Goal: Task Accomplishment & Management: Complete application form

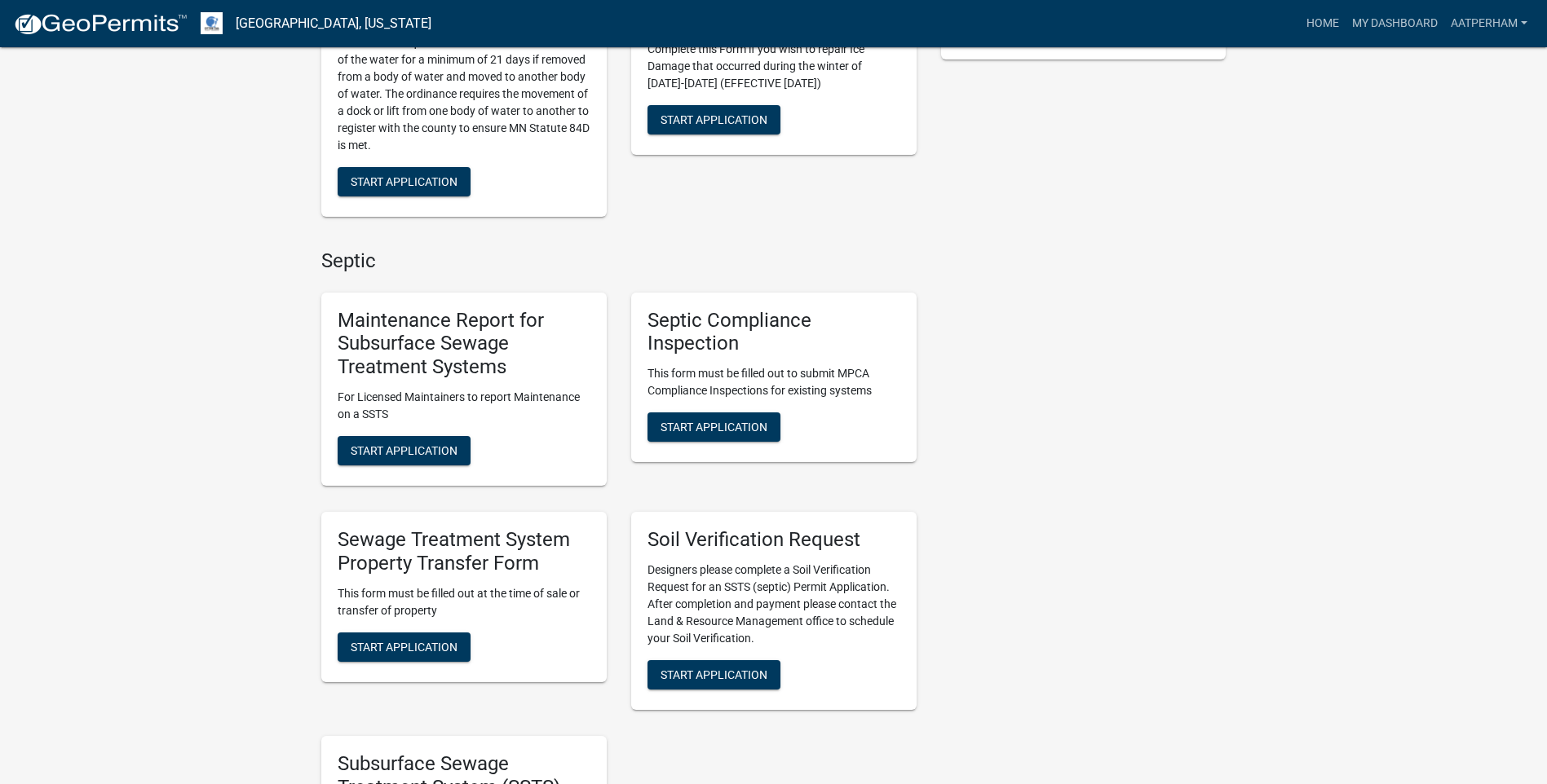
scroll to position [653, 0]
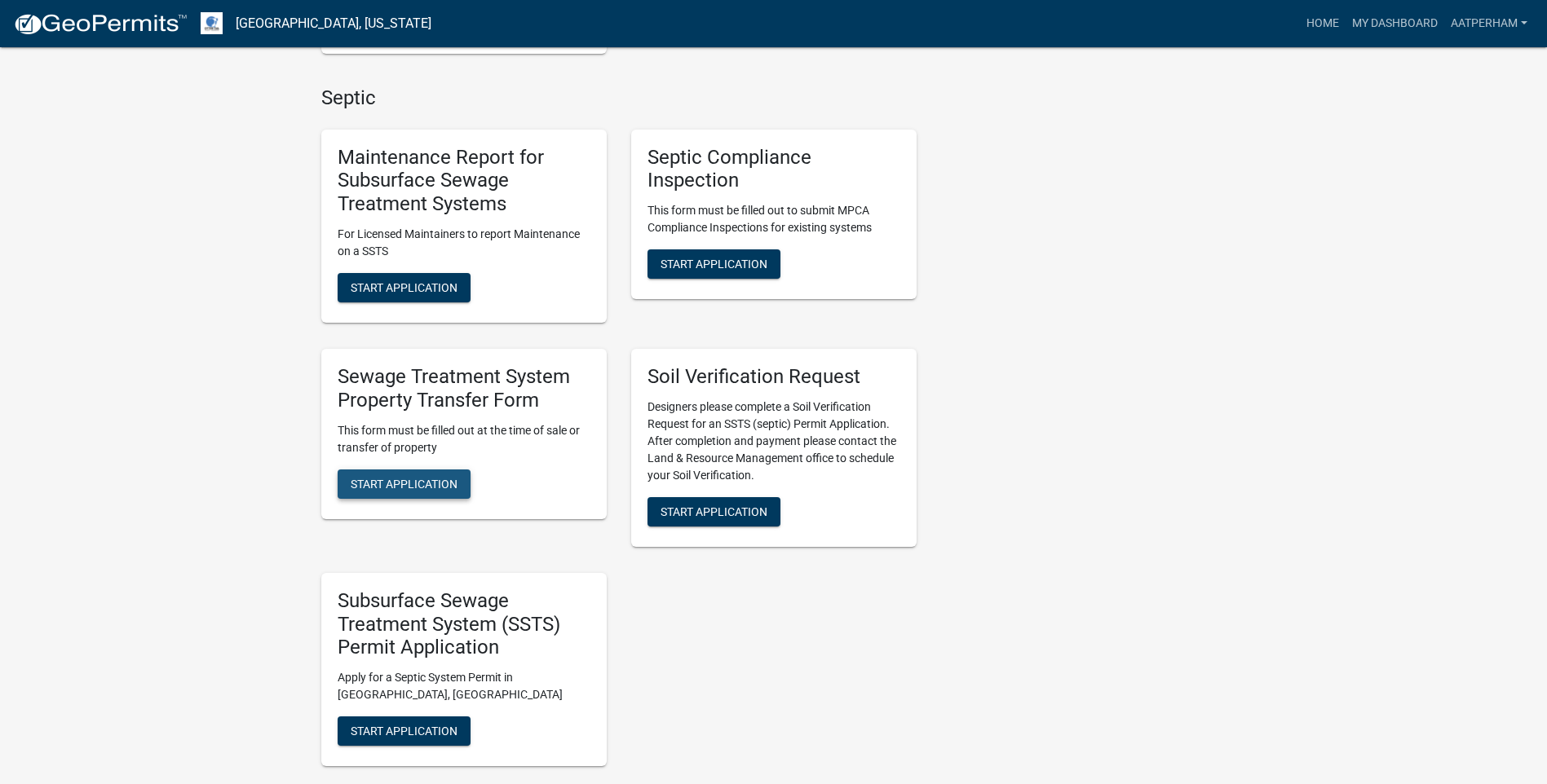
click at [453, 483] on span "Start Application" at bounding box center [404, 483] width 107 height 13
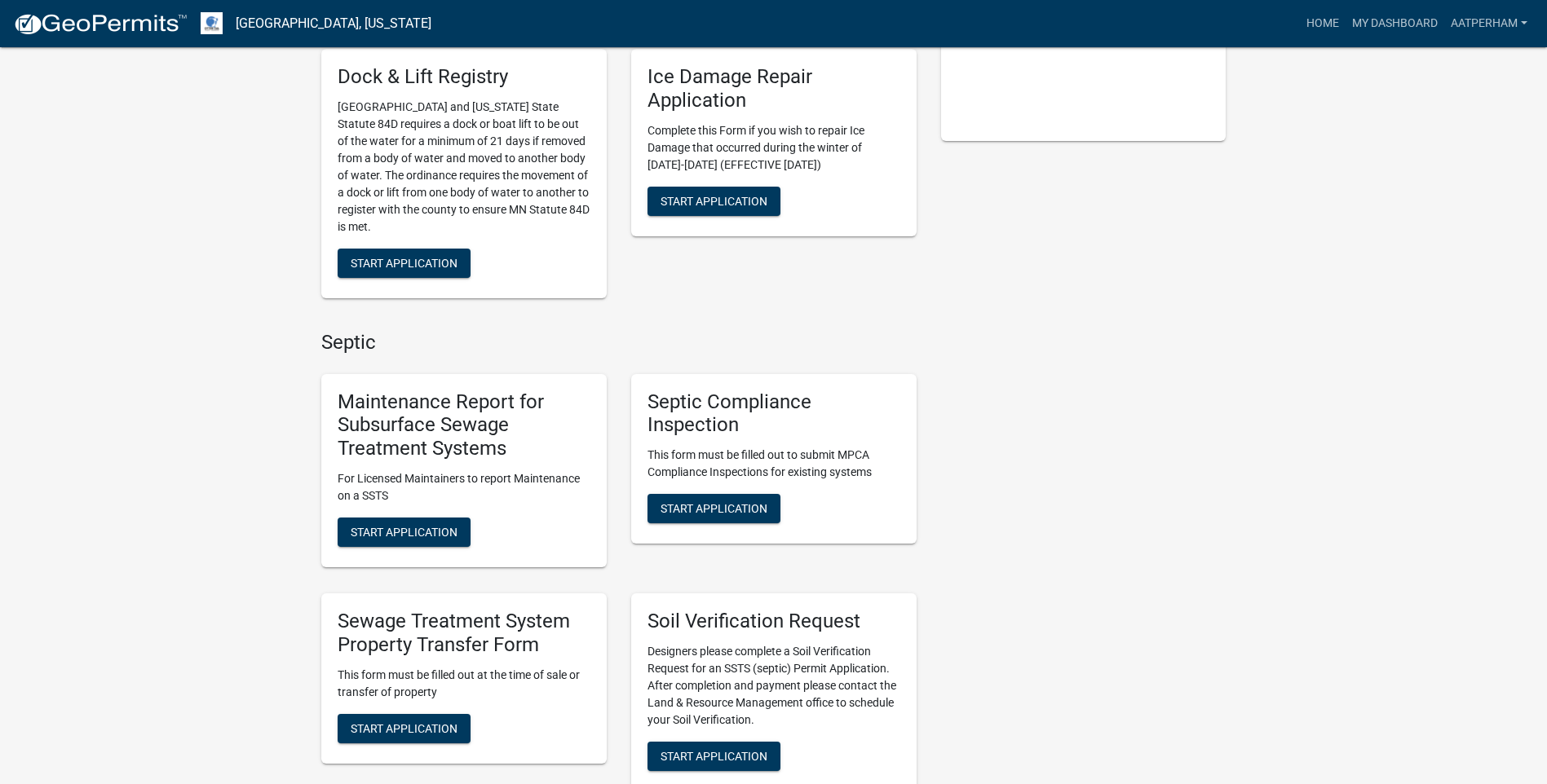
scroll to position [571, 0]
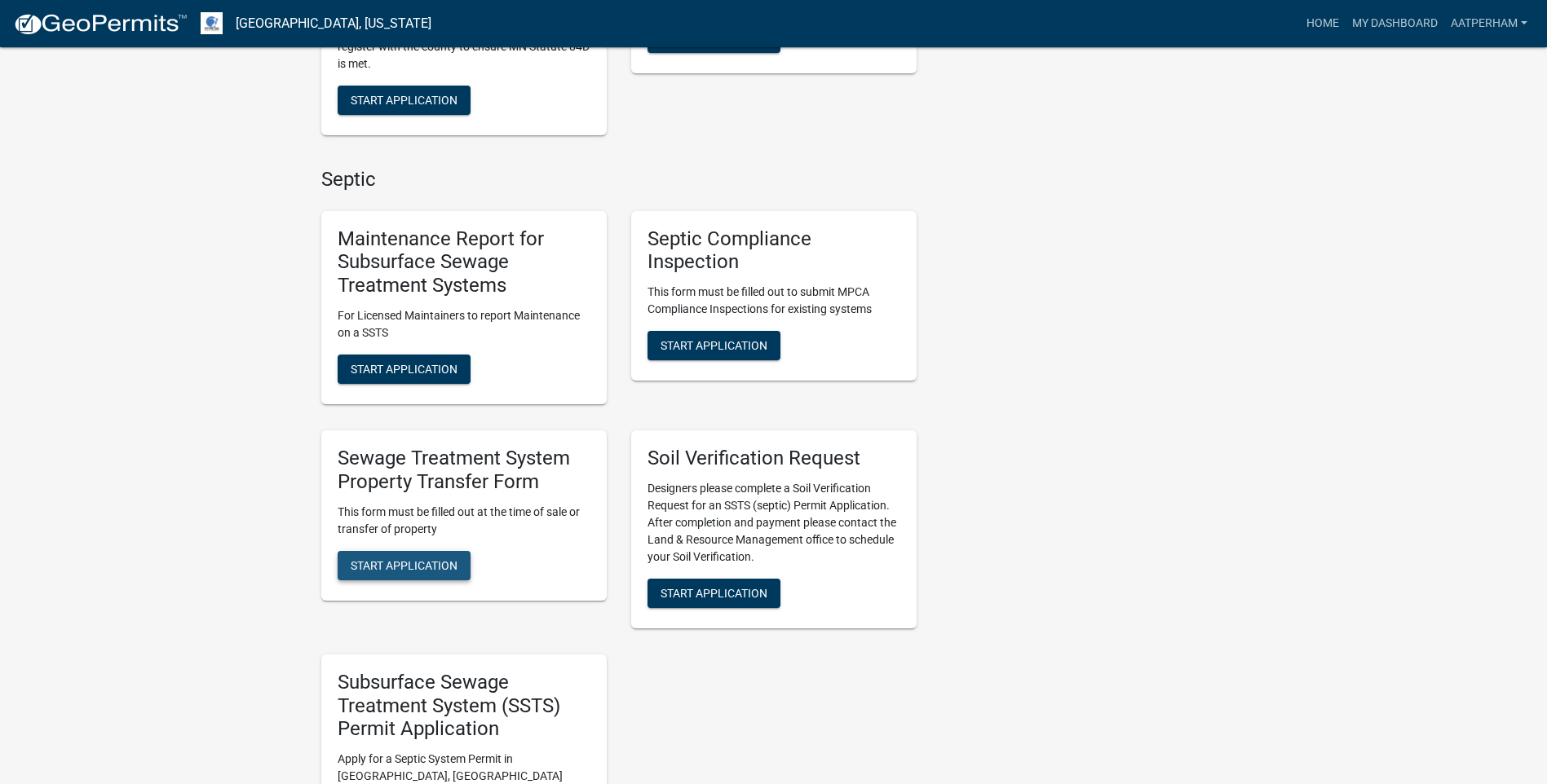
click at [405, 568] on span "Start Application" at bounding box center [404, 564] width 107 height 13
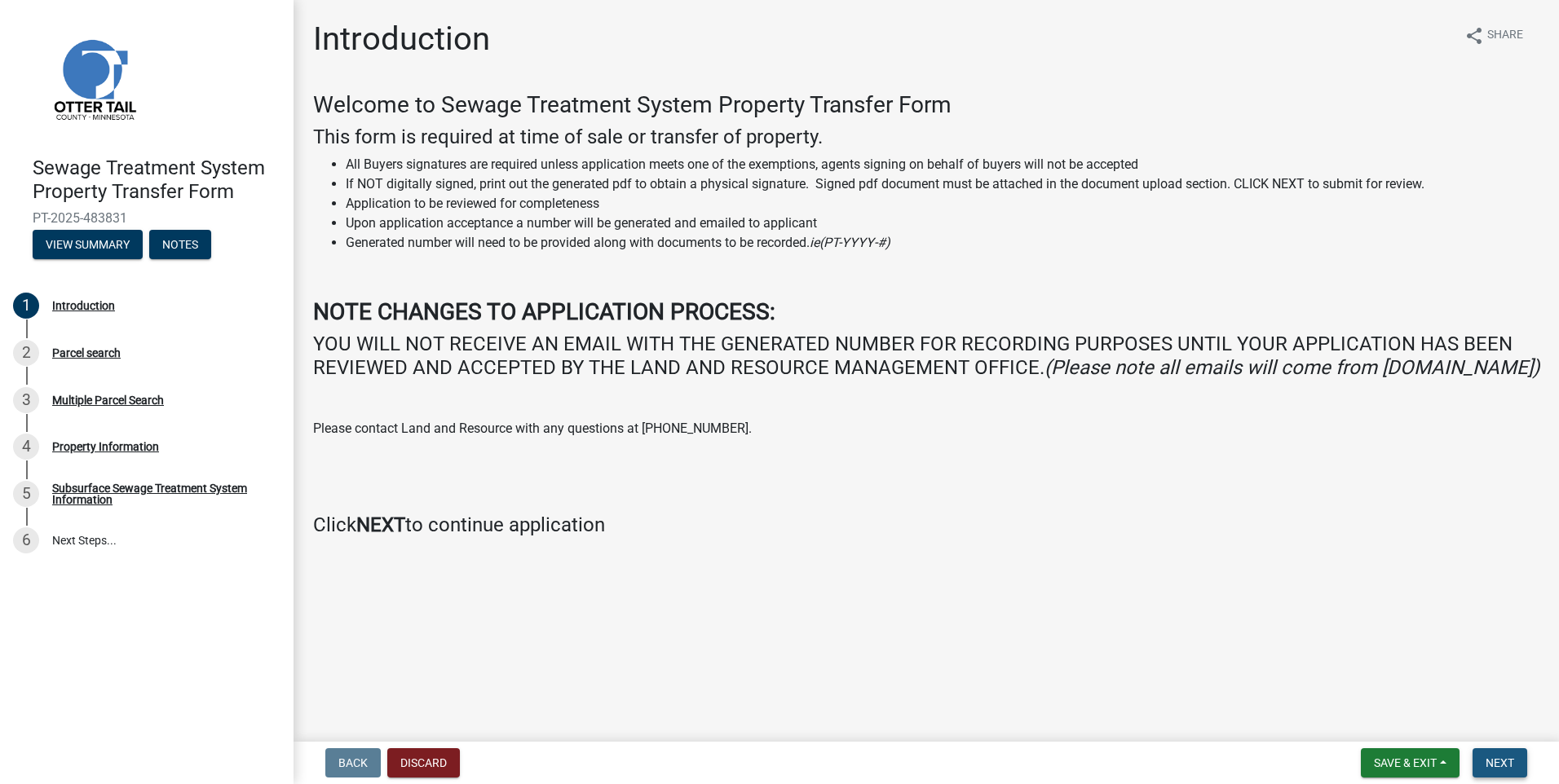
click at [1524, 763] on button "Next" at bounding box center [1501, 763] width 55 height 29
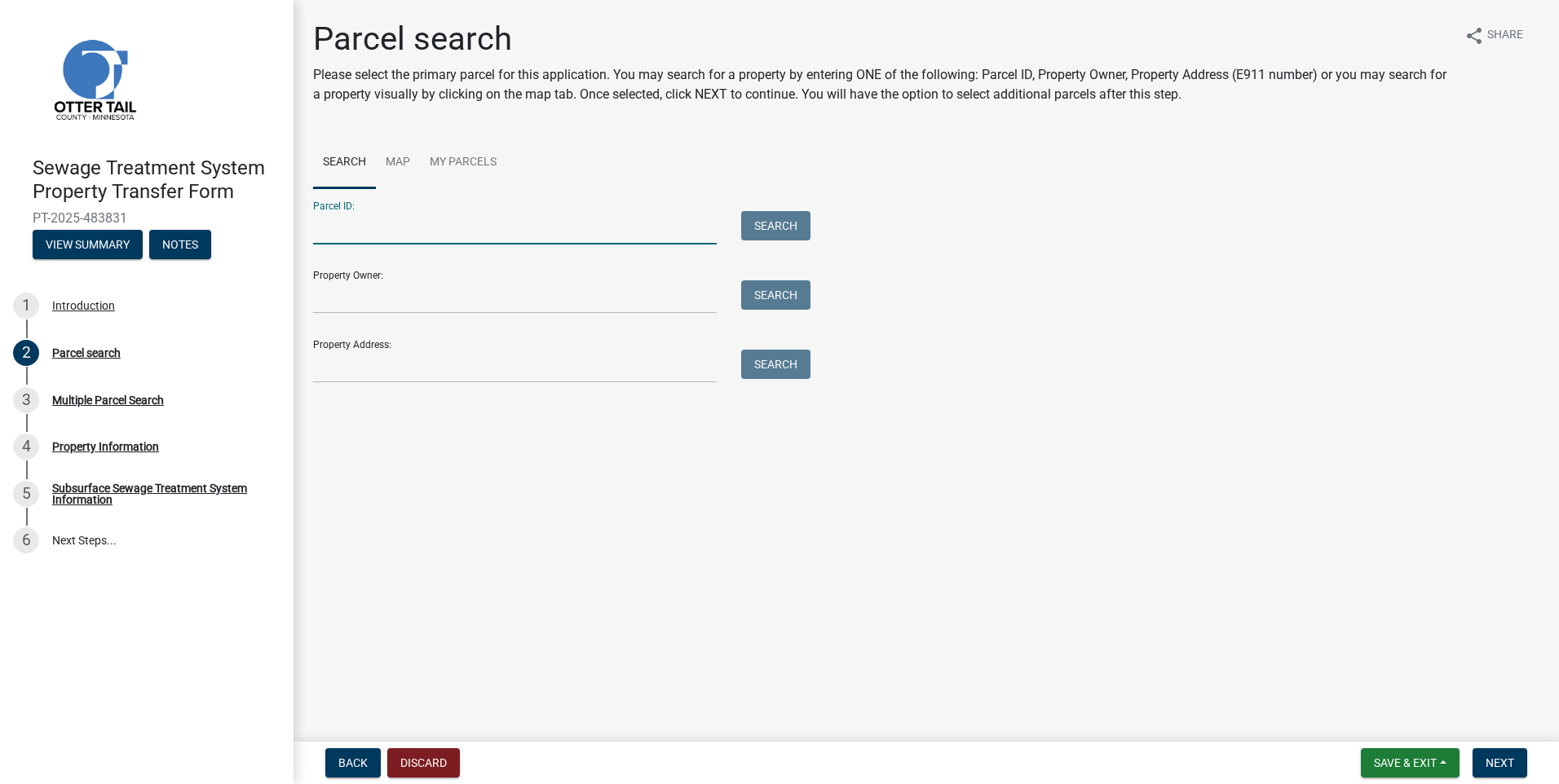
click at [390, 226] on input "Parcel ID:" at bounding box center [514, 228] width 403 height 33
type input "12000290193015"
click at [800, 229] on div "Parcel ID: 12000290193015 Search Property Owner: Search Property Address: Search" at bounding box center [926, 285] width 1227 height 195
click at [791, 234] on button "Search" at bounding box center [776, 226] width 69 height 29
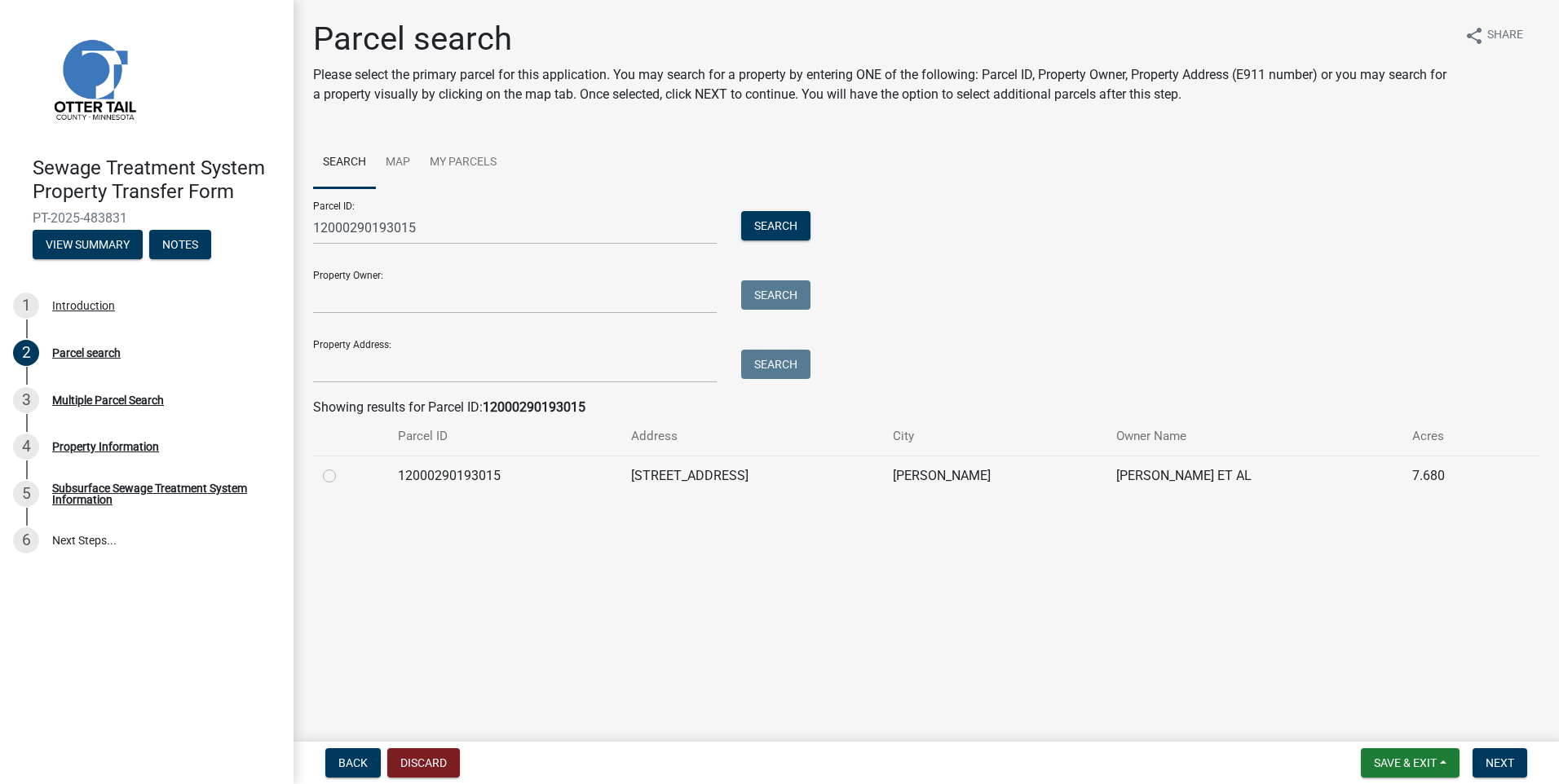
click at [343, 467] on label at bounding box center [343, 467] width 0 height 0
click at [343, 473] on input "radio" at bounding box center [348, 471] width 11 height 11
radio input "true"
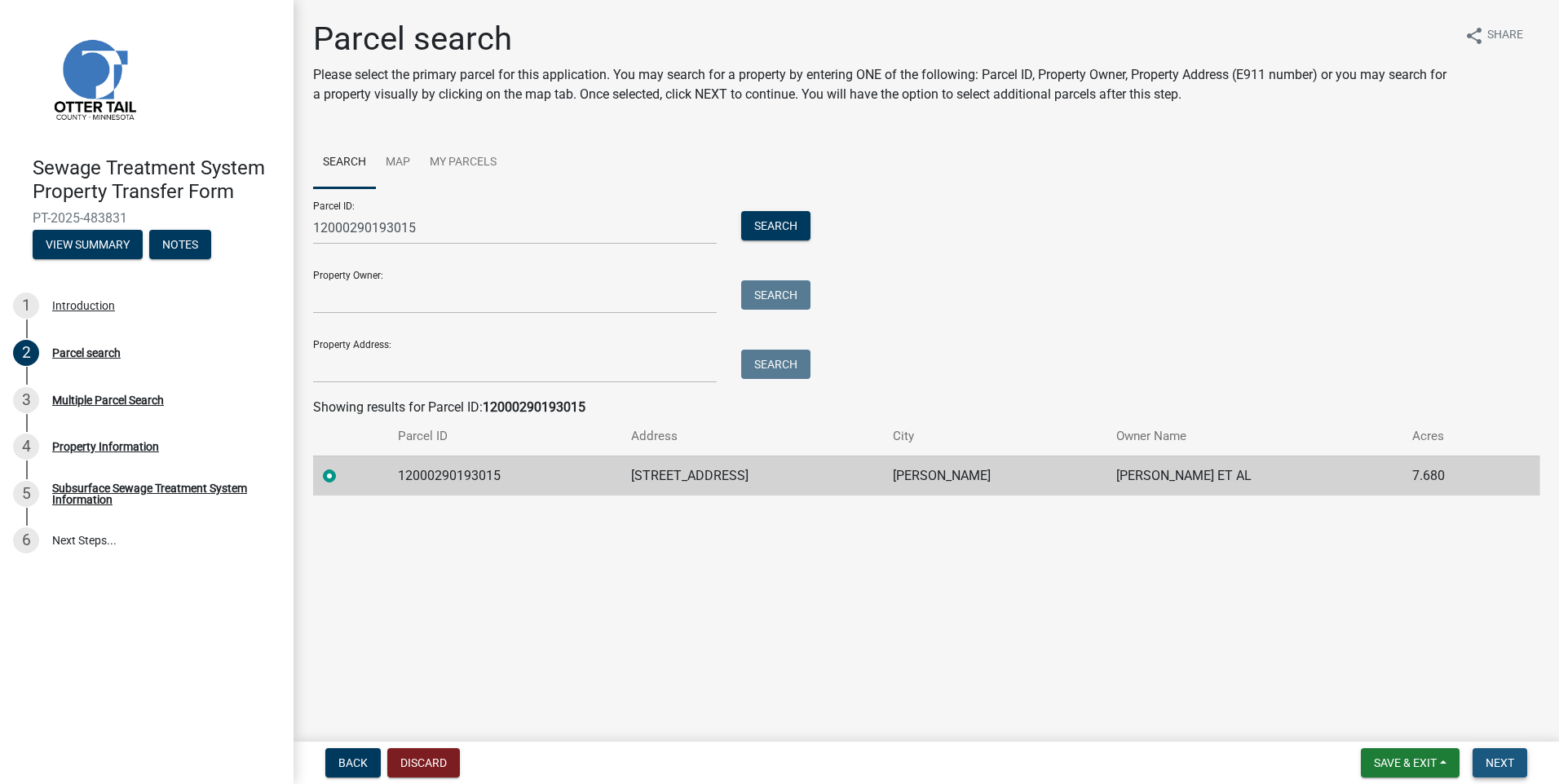
click at [1499, 765] on span "Next" at bounding box center [1500, 763] width 28 height 13
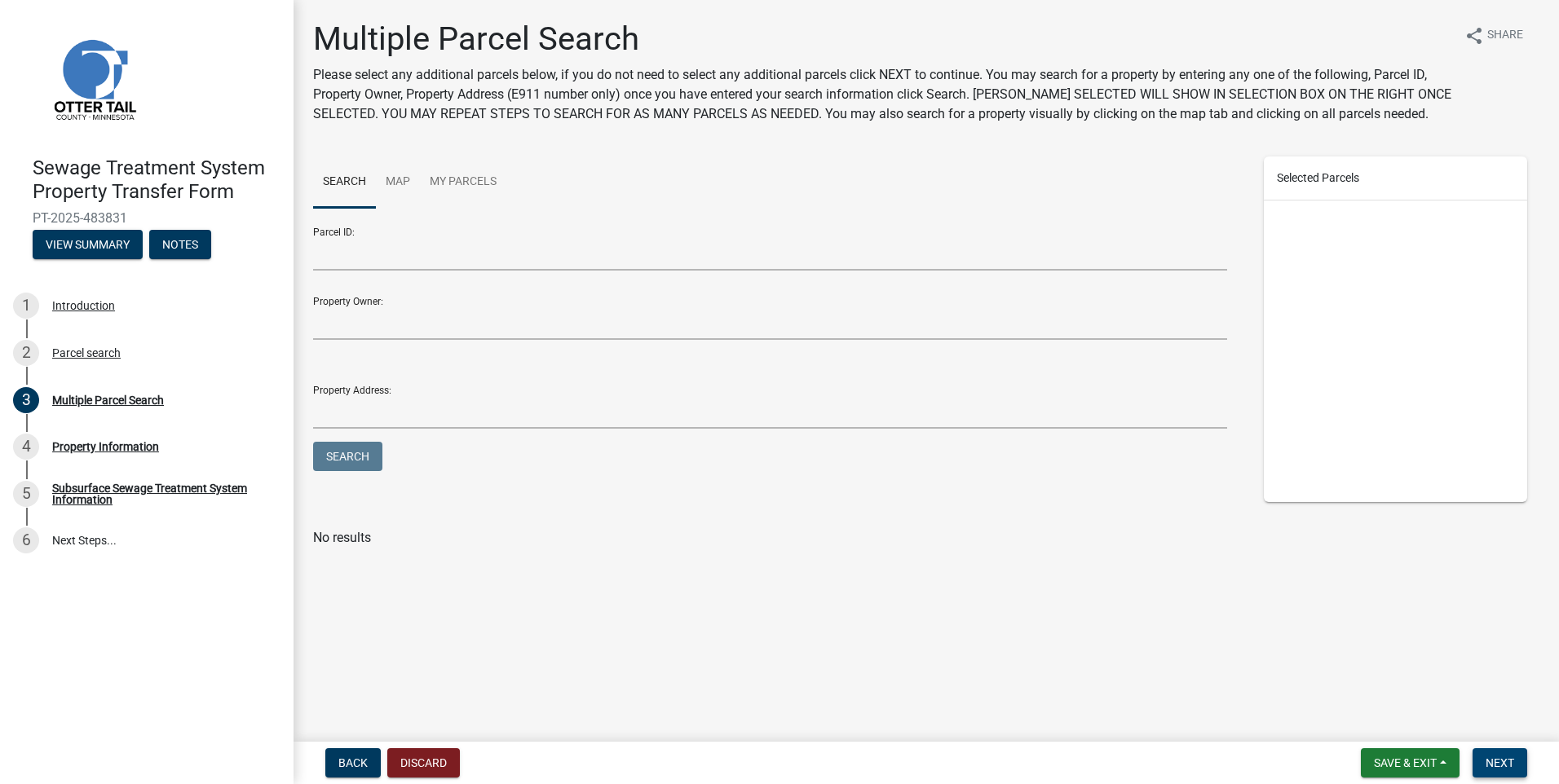
click at [1496, 765] on span "Next" at bounding box center [1500, 763] width 28 height 13
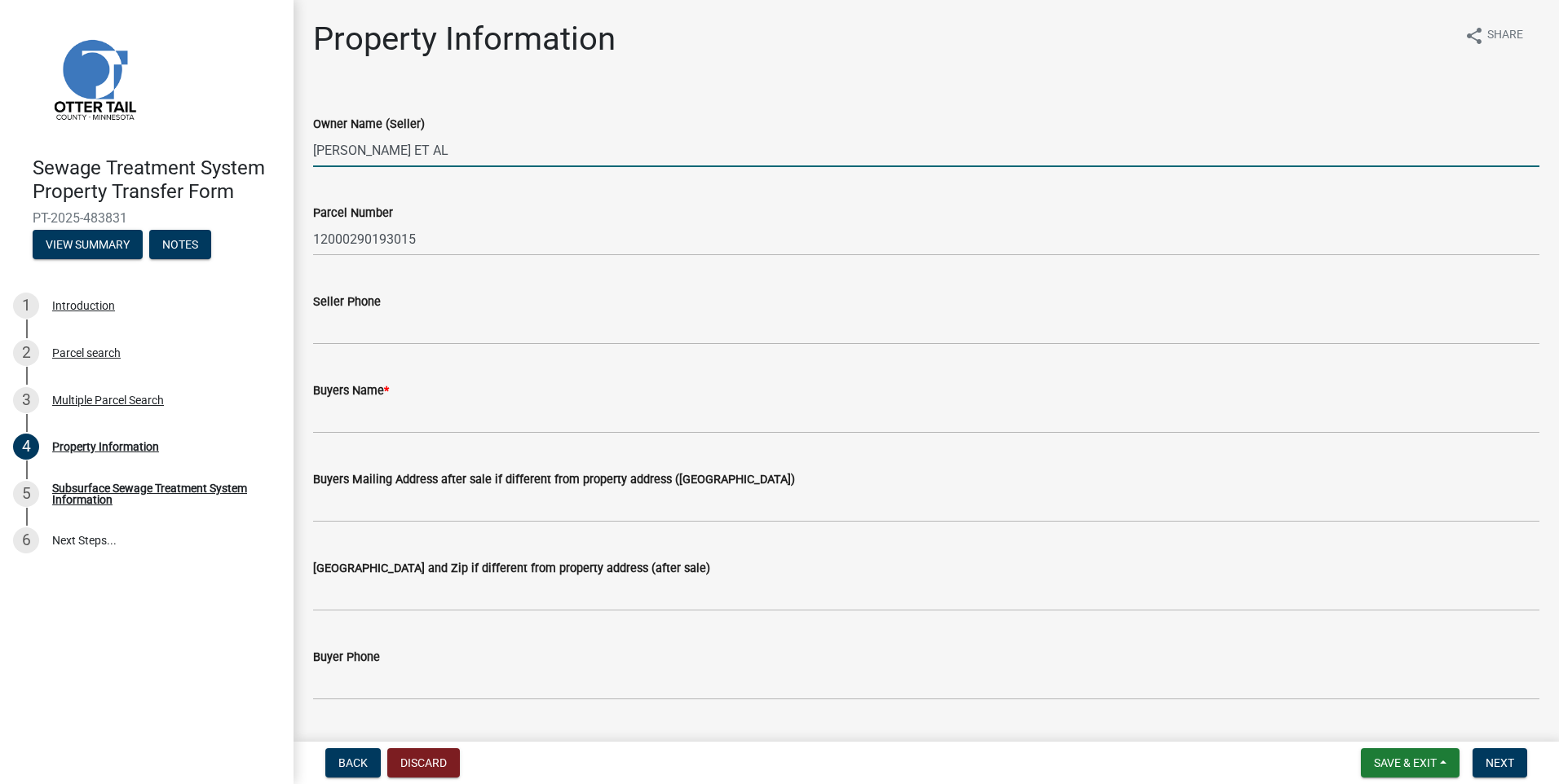
click at [533, 151] on input "[PERSON_NAME] ET AL" at bounding box center [926, 150] width 1227 height 33
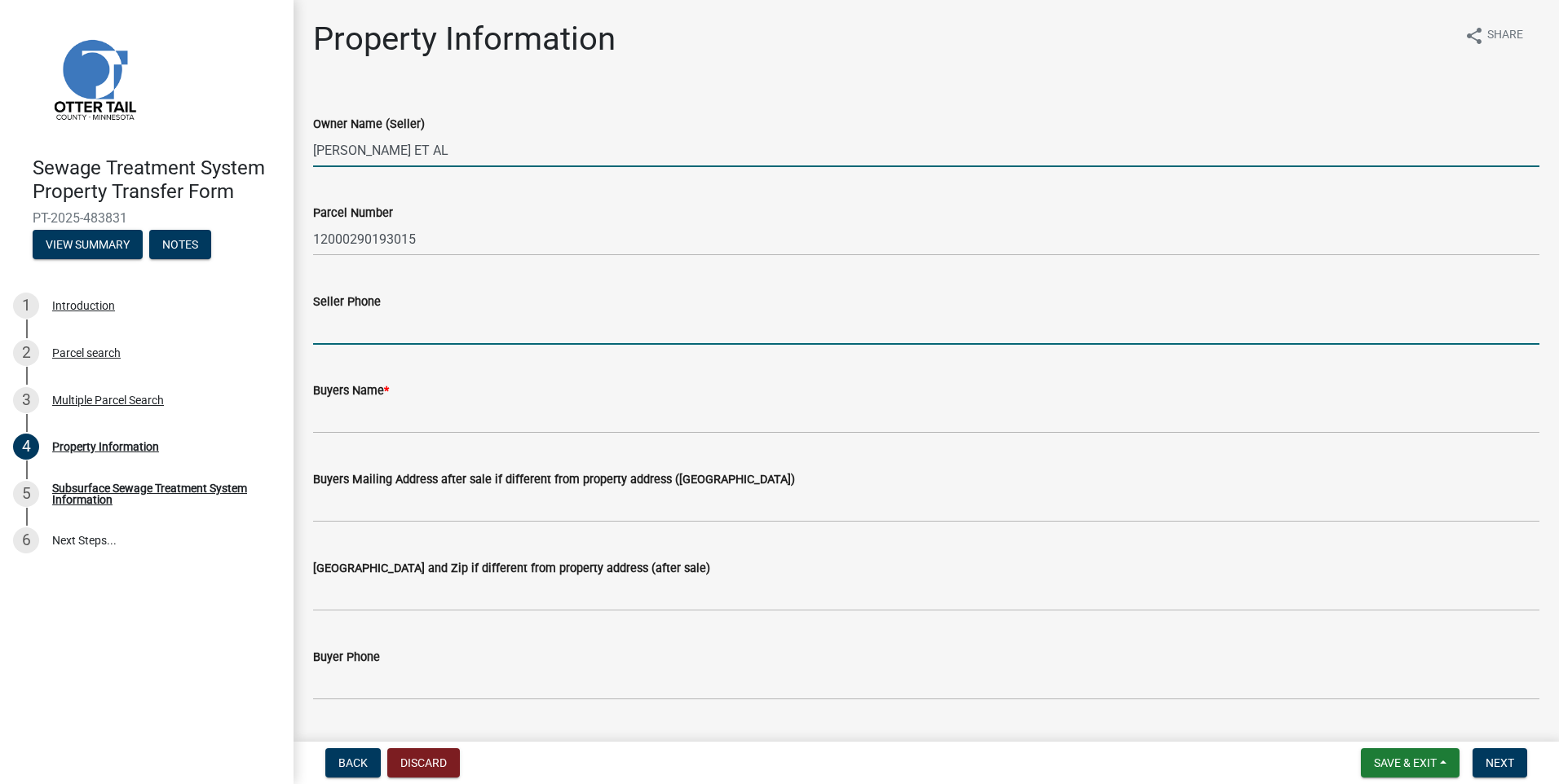
click at [333, 325] on input "Seller Phone" at bounding box center [926, 328] width 1227 height 33
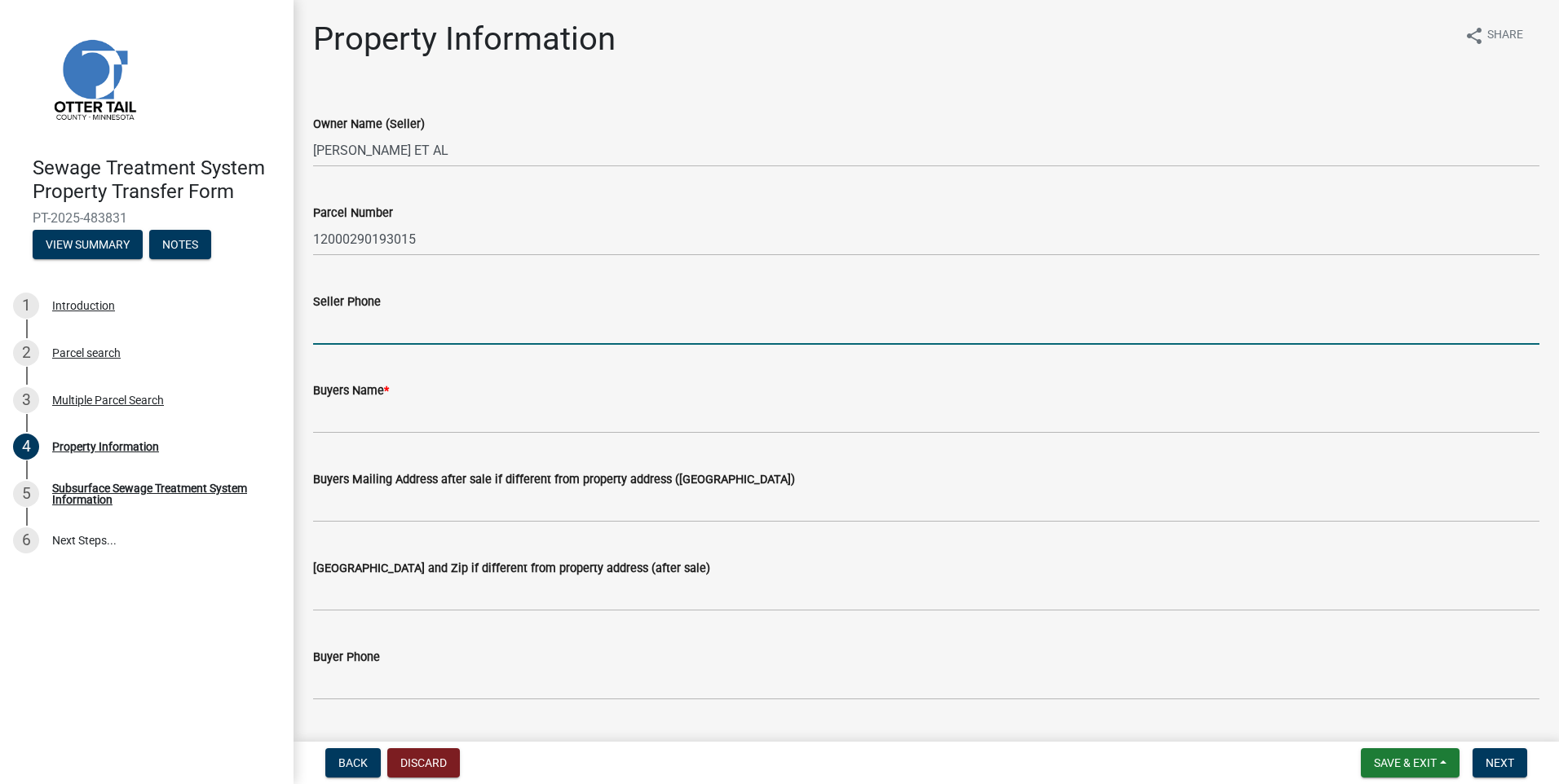
click at [333, 325] on input "Seller Phone" at bounding box center [926, 328] width 1227 height 33
type input "[PHONE_NUMBER]"
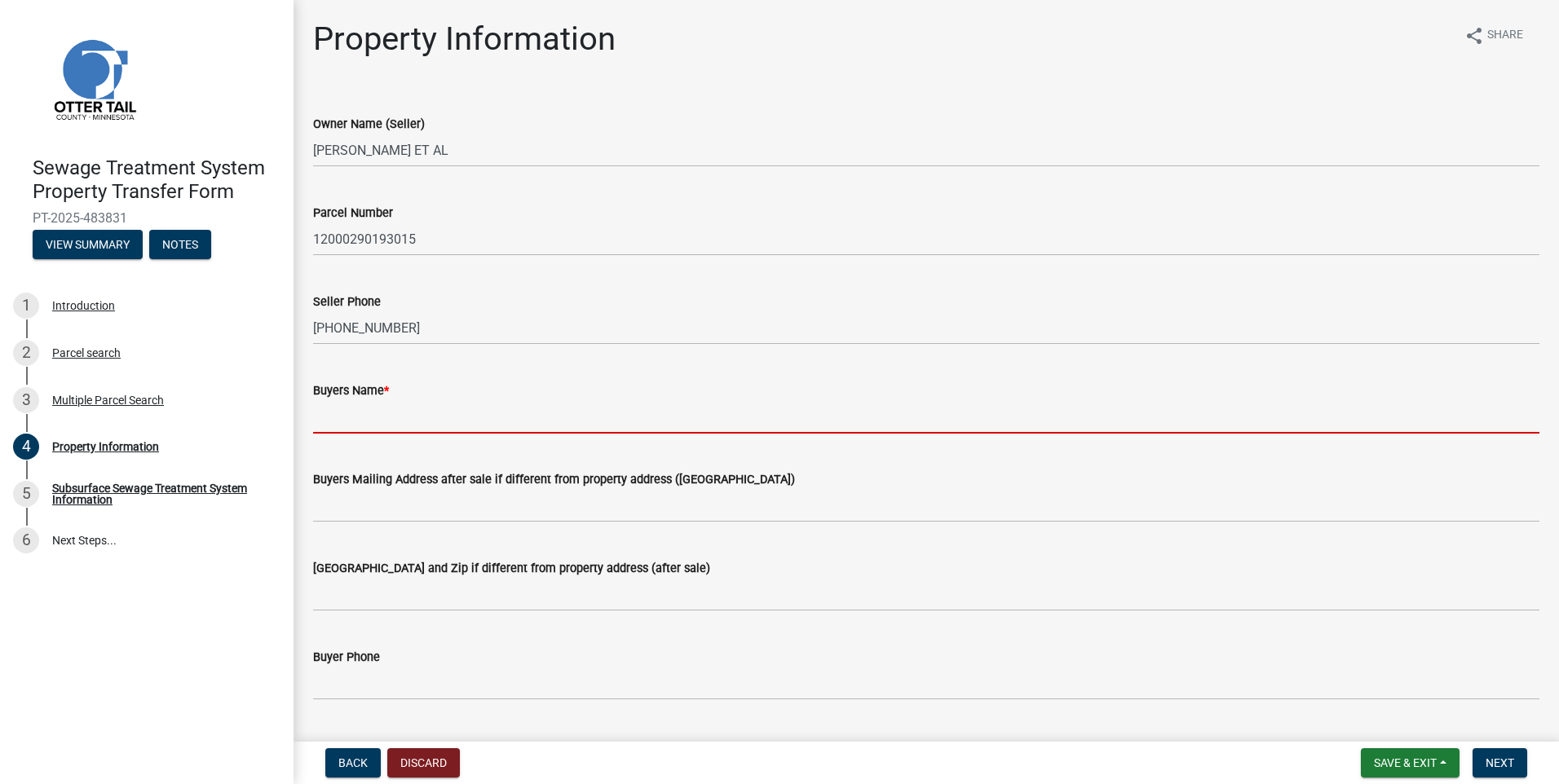
click at [330, 422] on input "Buyers Name *" at bounding box center [926, 417] width 1227 height 33
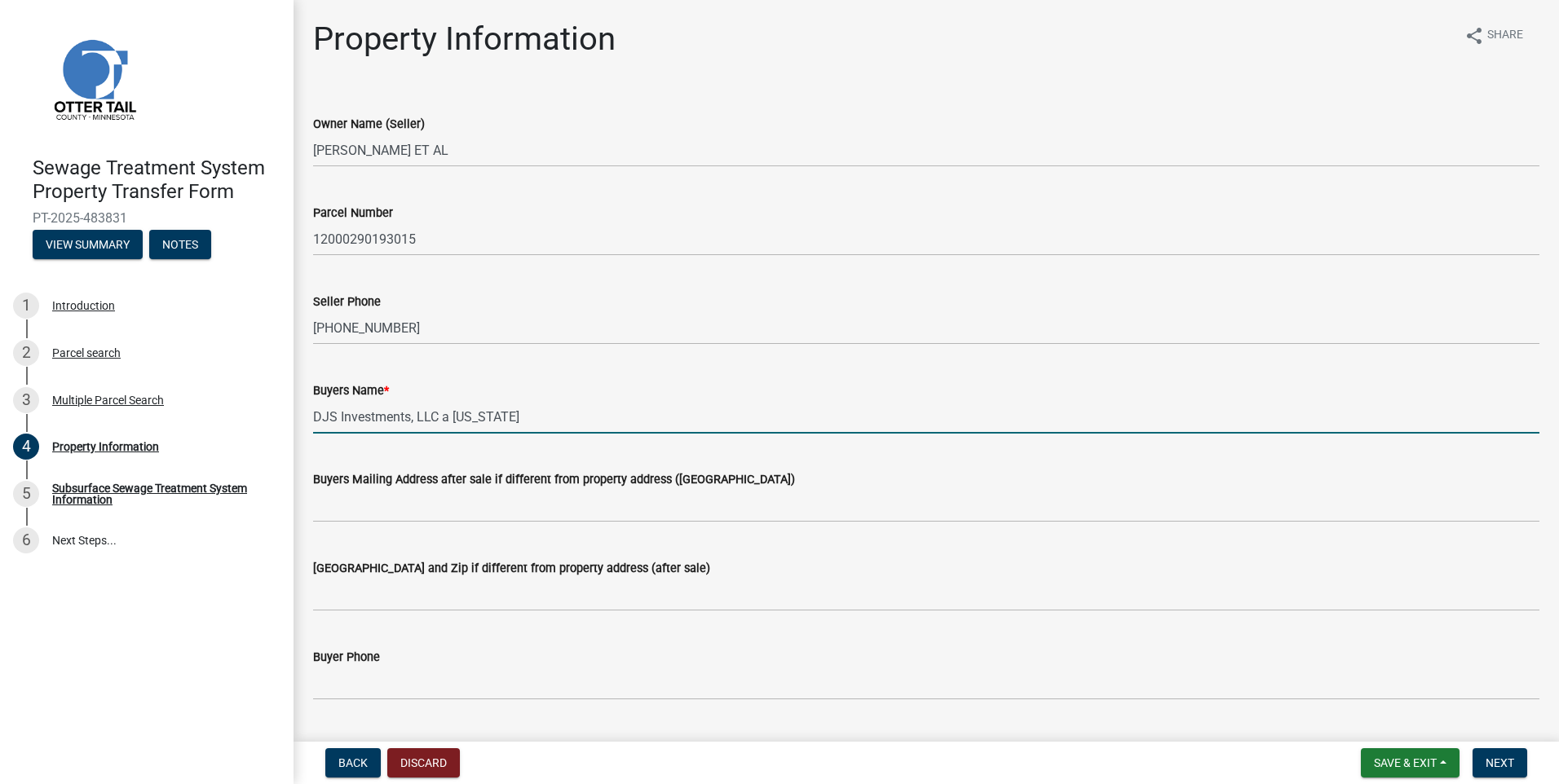
click at [703, 426] on input "DJS Investments, LLC a [US_STATE]" at bounding box center [926, 417] width 1227 height 33
type input "DJS Investments, LLC a [US_STATE] limited liability company"
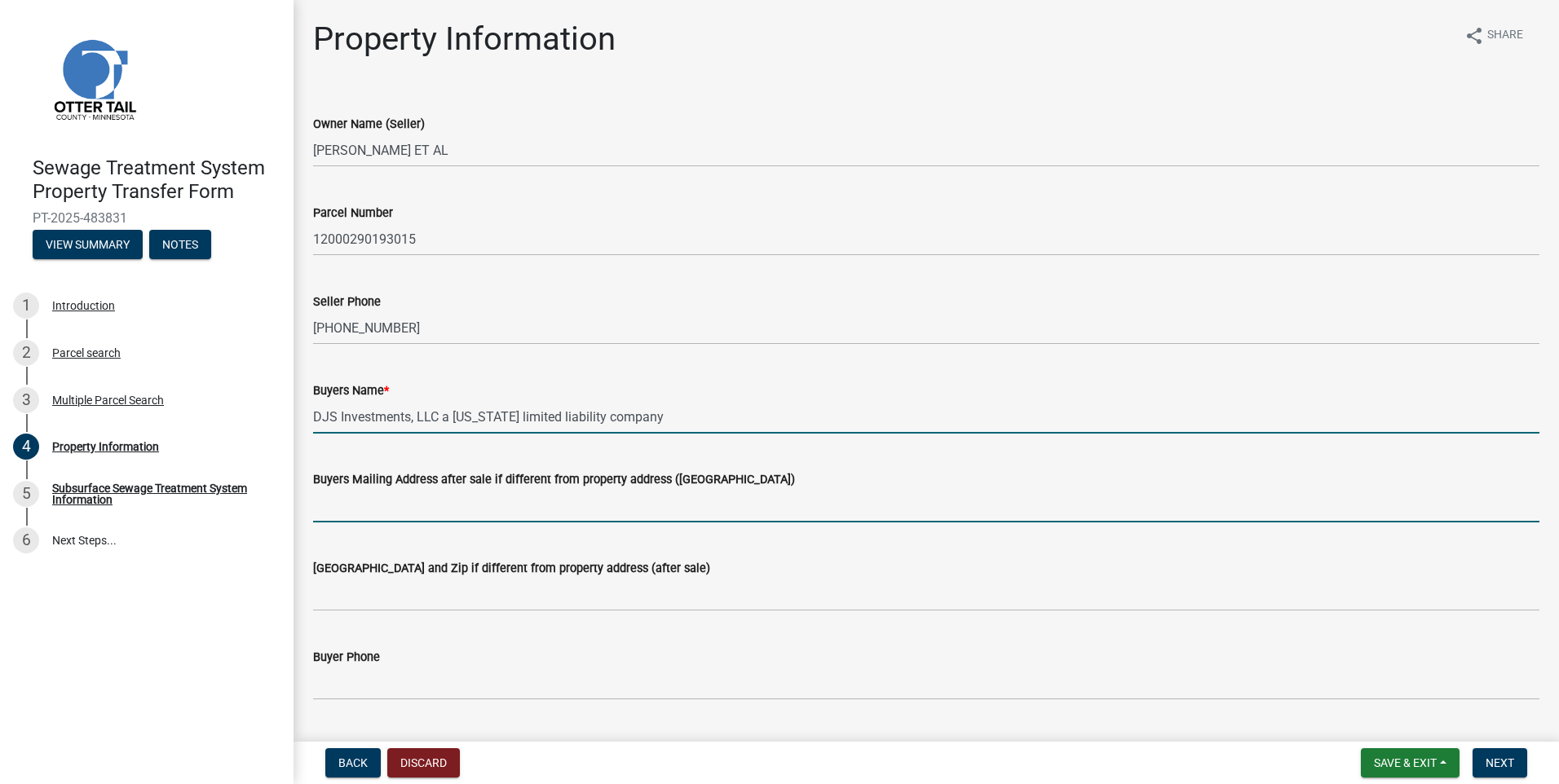
click at [396, 512] on input "Buyers Mailing Address after sale if different from property address ([GEOGRAPH…" at bounding box center [926, 505] width 1227 height 33
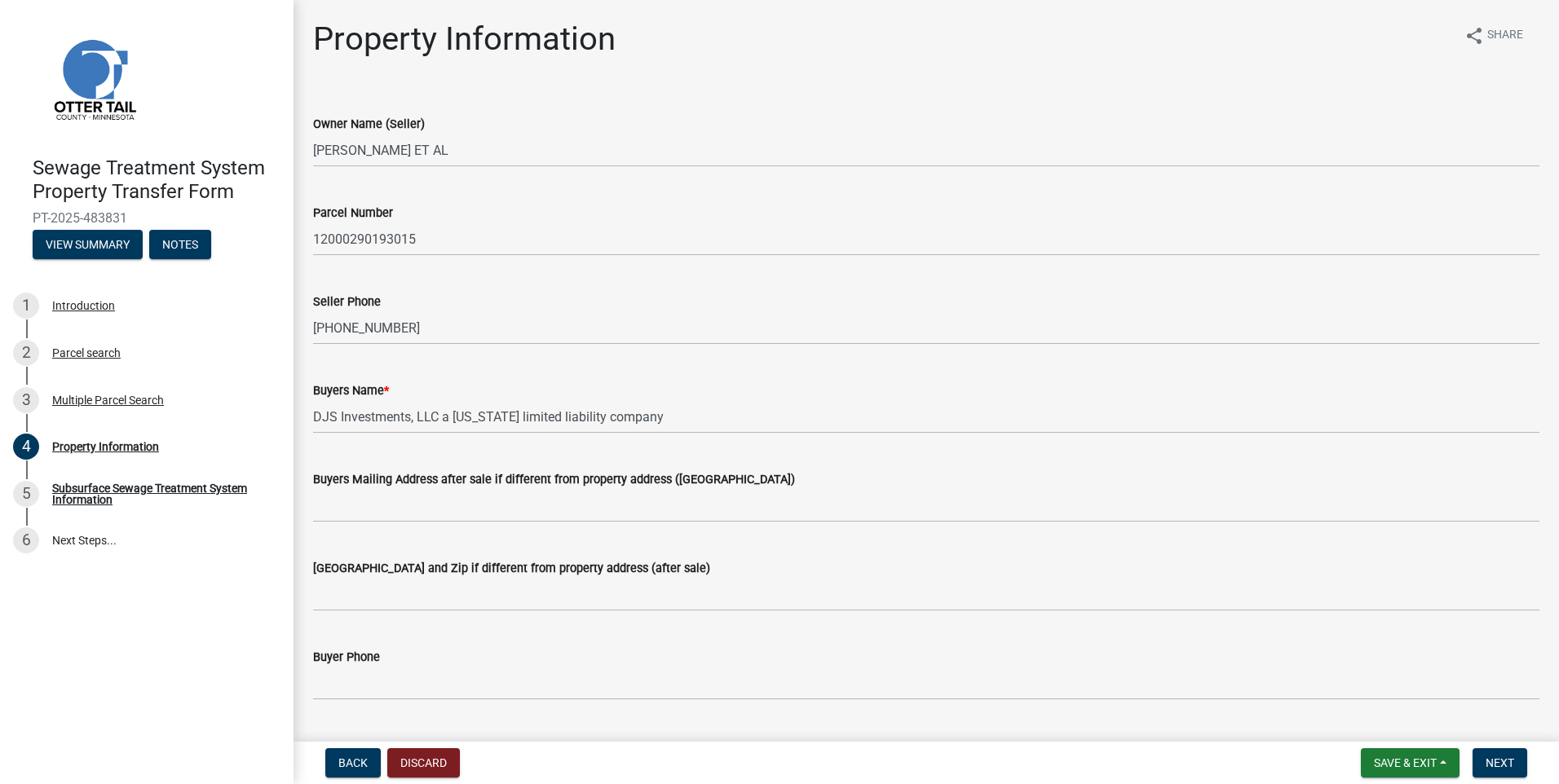
scroll to position [82, 0]
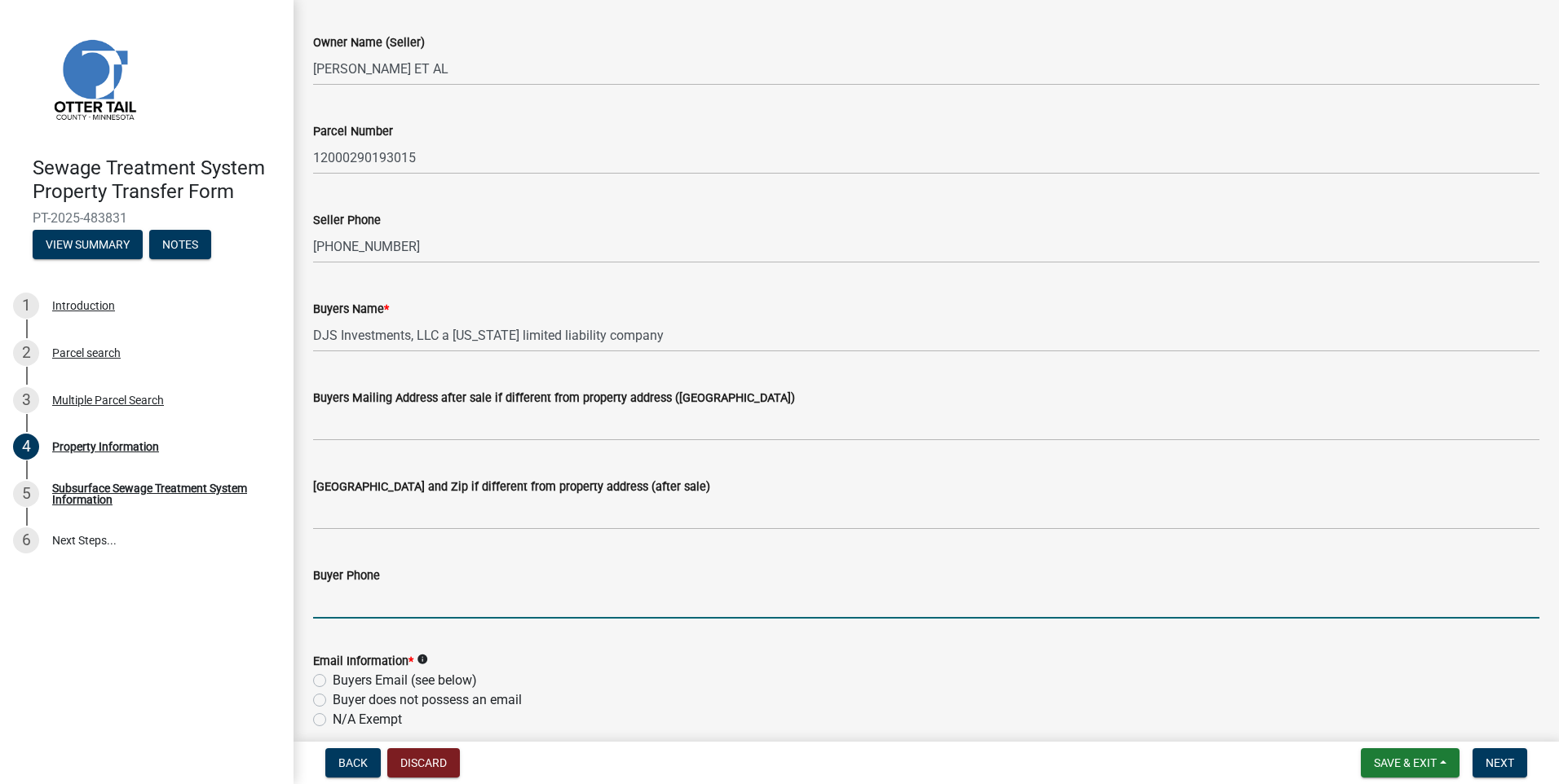
click at [428, 611] on input "Buyer Phone" at bounding box center [926, 602] width 1227 height 33
type input "[PHONE_NUMBER]"
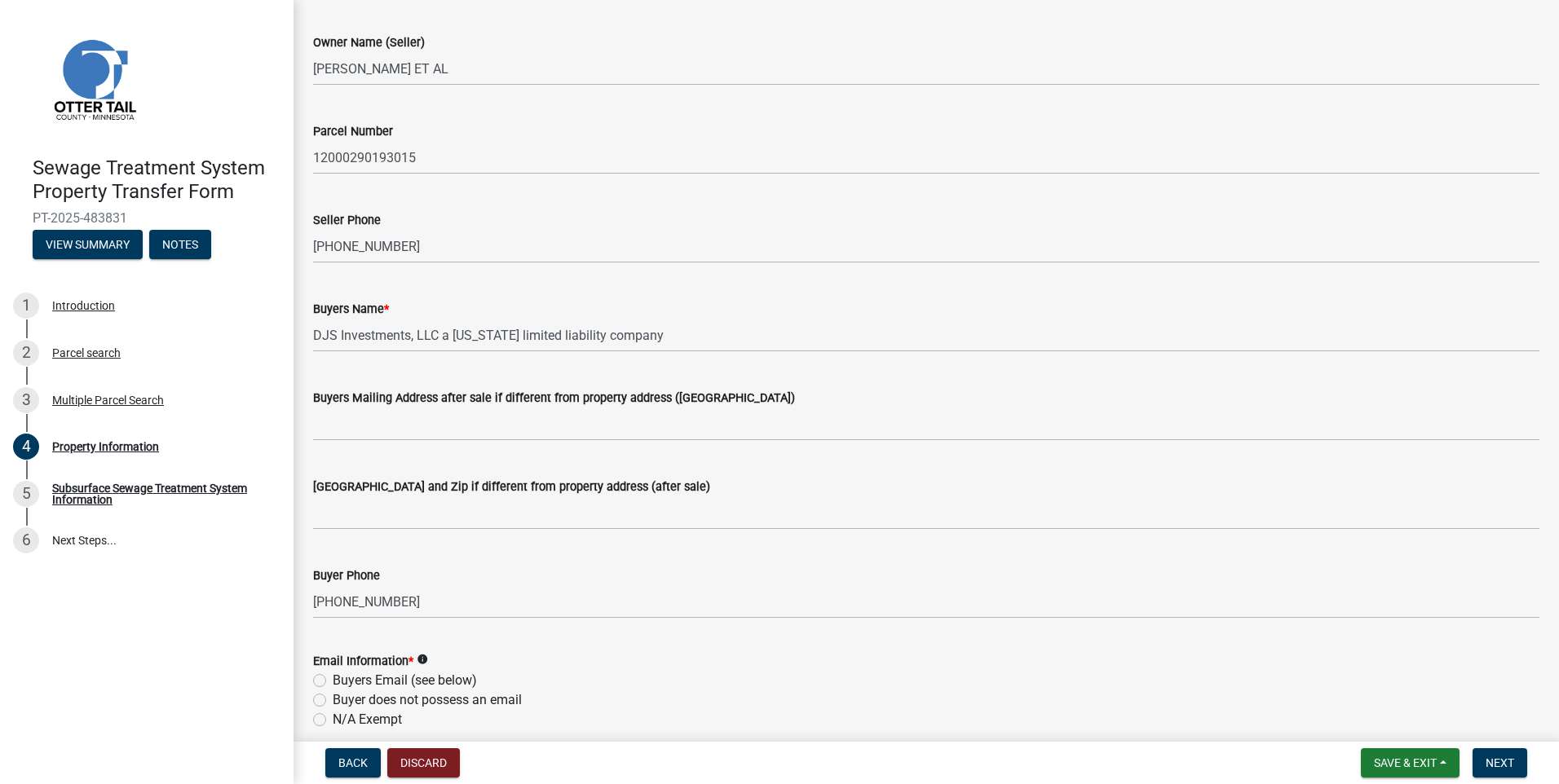
drag, startPoint x: 318, startPoint y: 678, endPoint x: 371, endPoint y: 696, distance: 56.0
click at [332, 678] on label "Buyers Email (see below)" at bounding box center [404, 681] width 144 height 19
click at [332, 678] on input "Buyers Email (see below)" at bounding box center [337, 676] width 11 height 11
radio input "true"
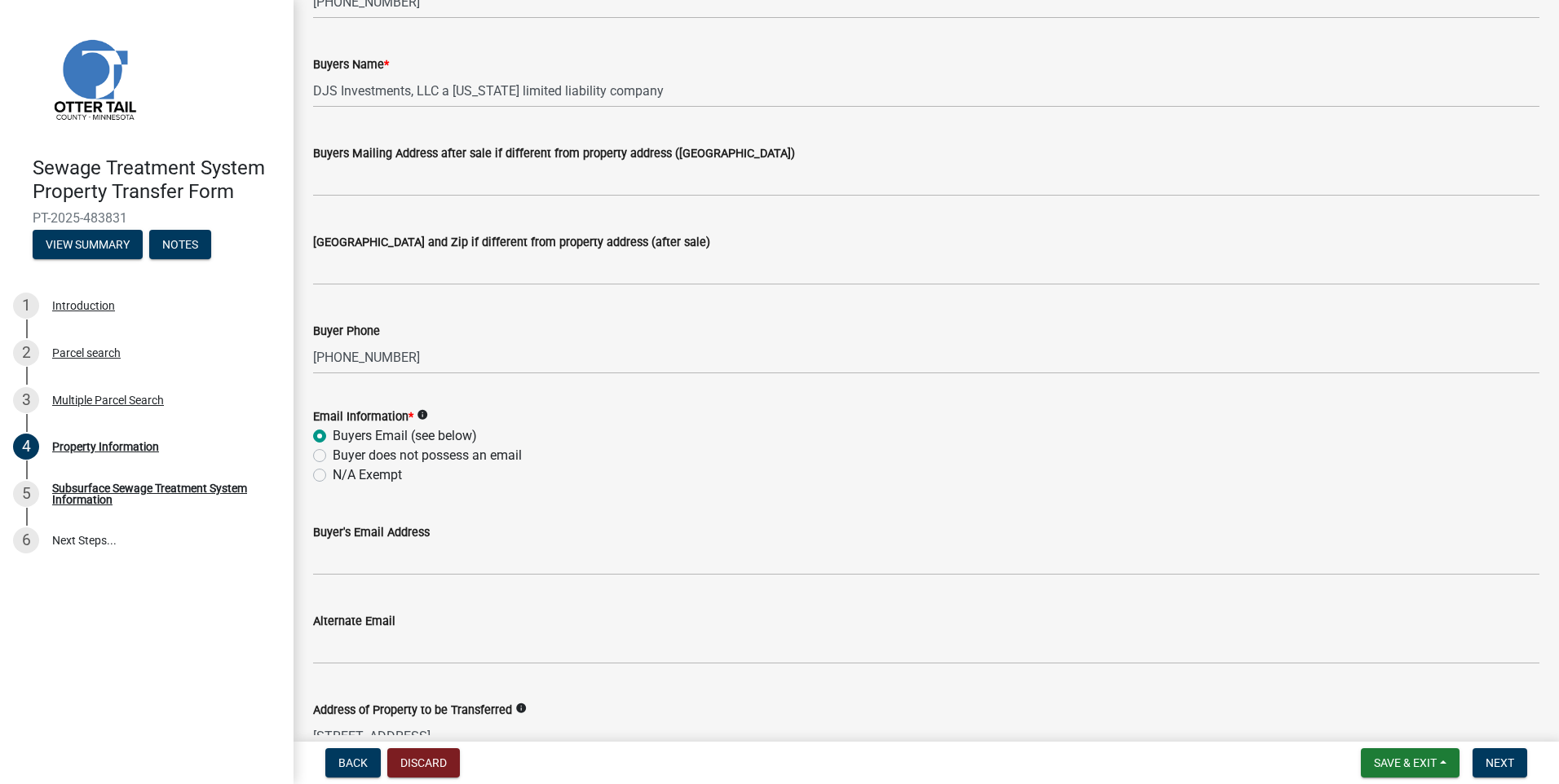
scroll to position [408, 0]
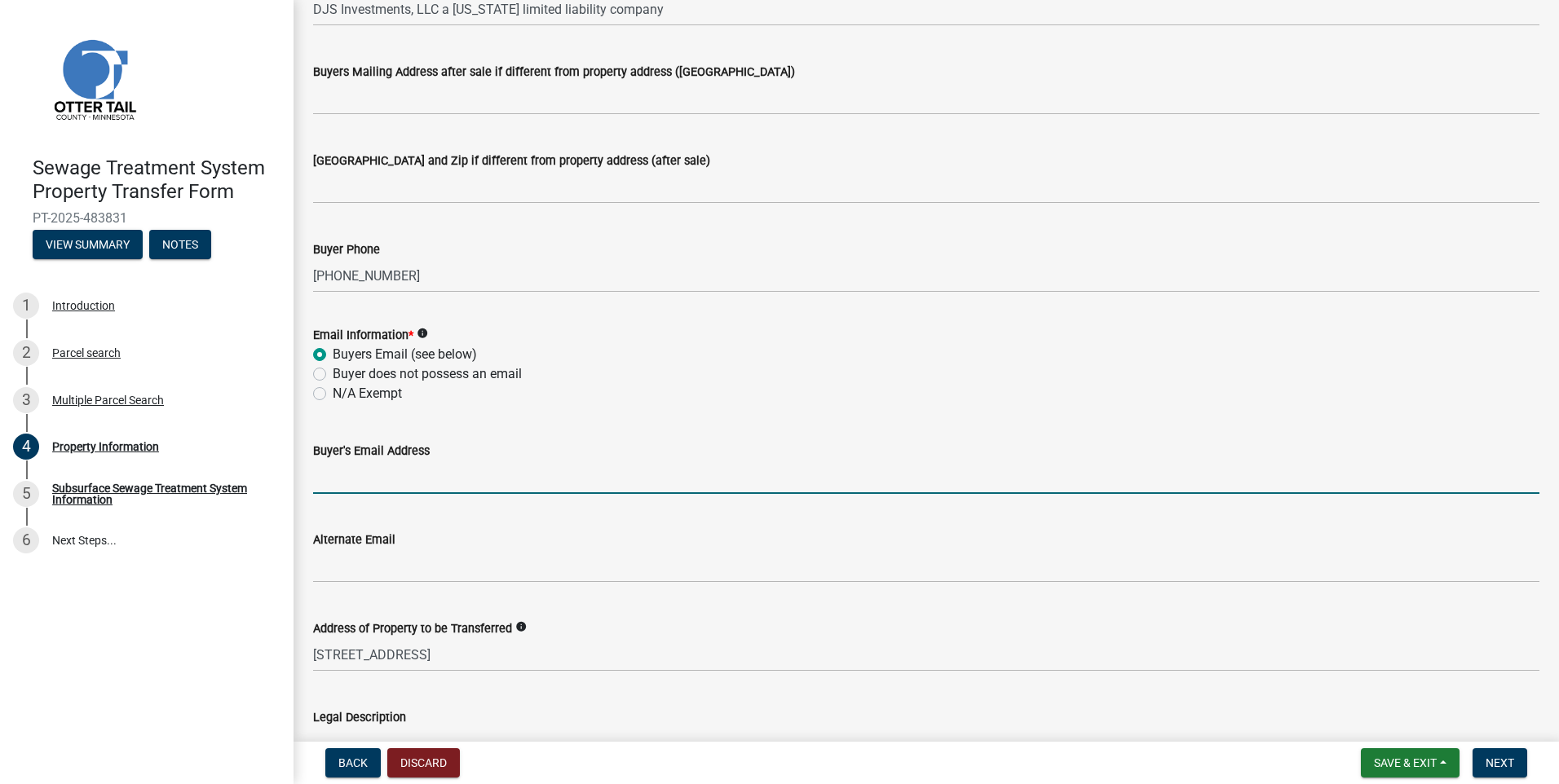
click at [368, 474] on input "Buyer's Email Address" at bounding box center [926, 477] width 1227 height 33
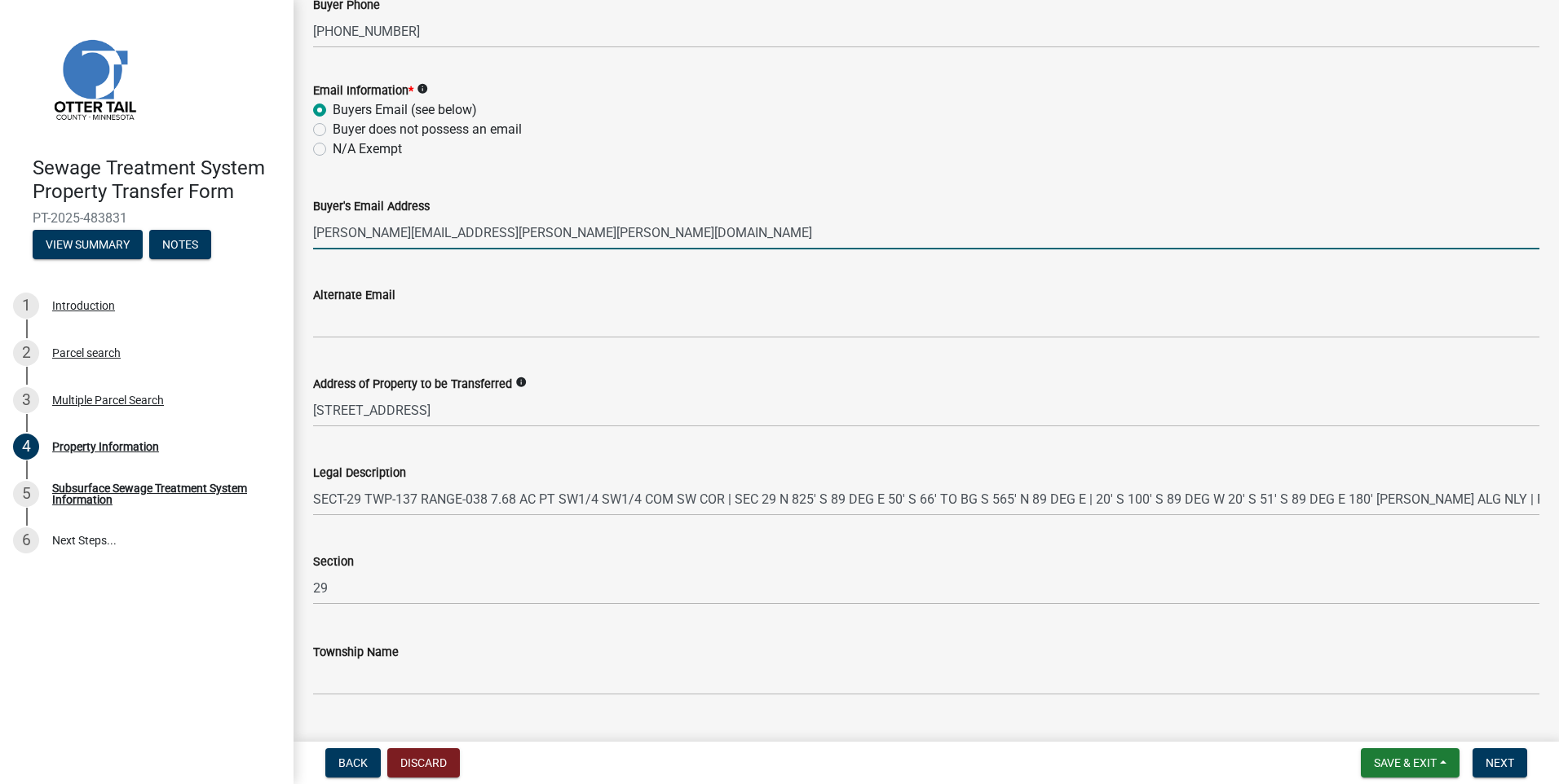
scroll to position [689, 0]
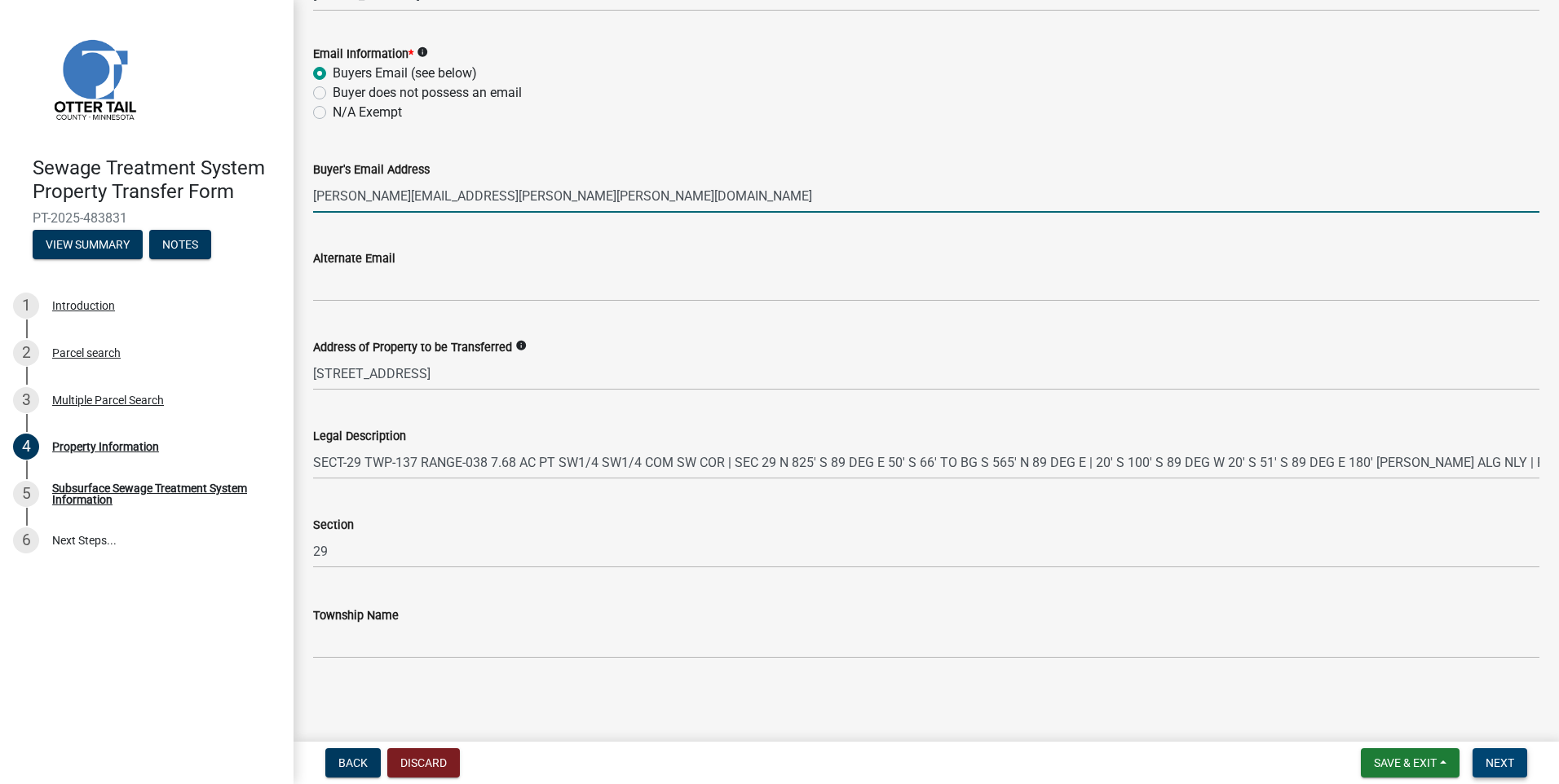
type input "[PERSON_NAME][EMAIL_ADDRESS][PERSON_NAME][PERSON_NAME][DOMAIN_NAME]"
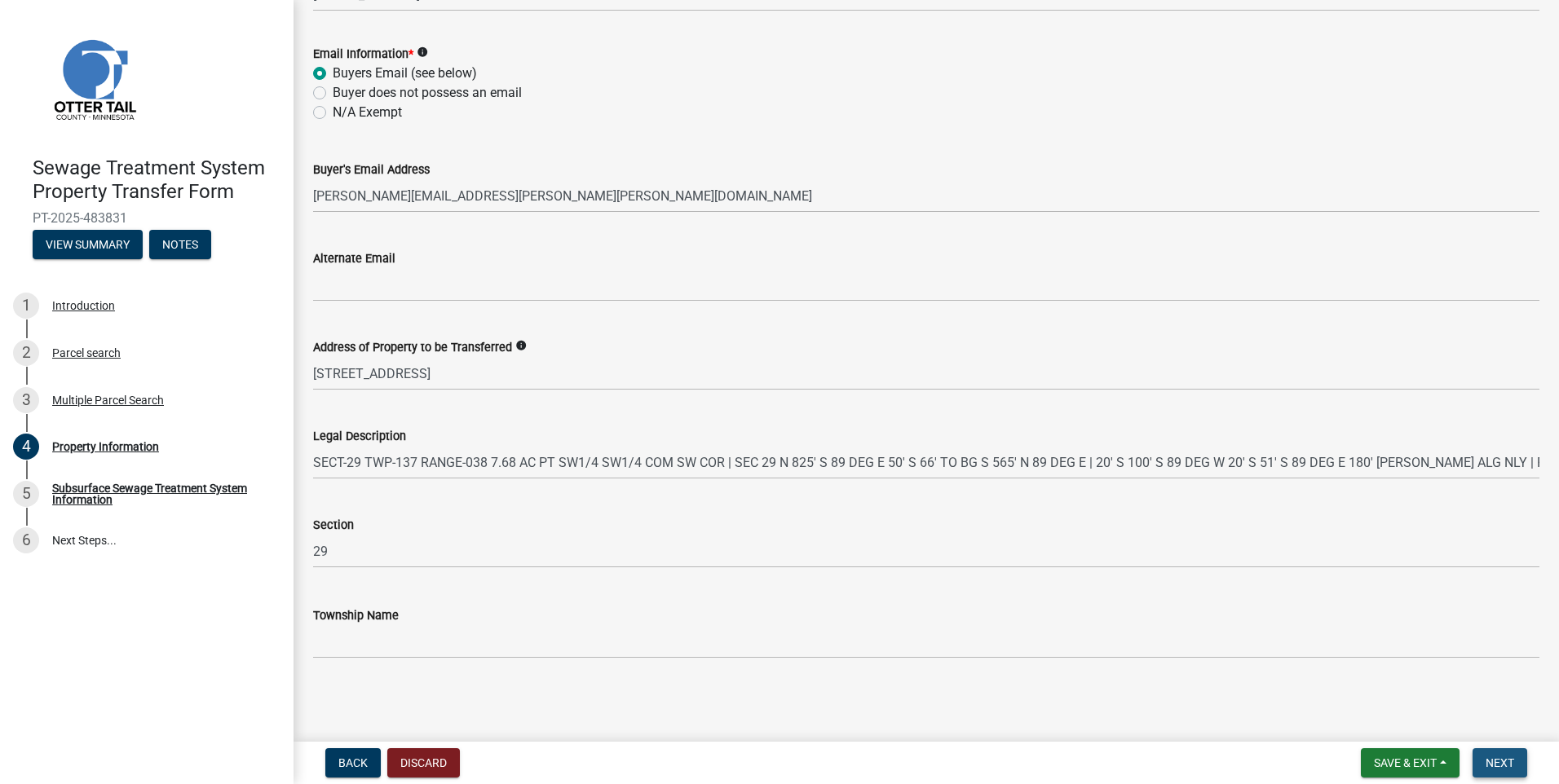
click at [1501, 752] on button "Next" at bounding box center [1501, 763] width 55 height 29
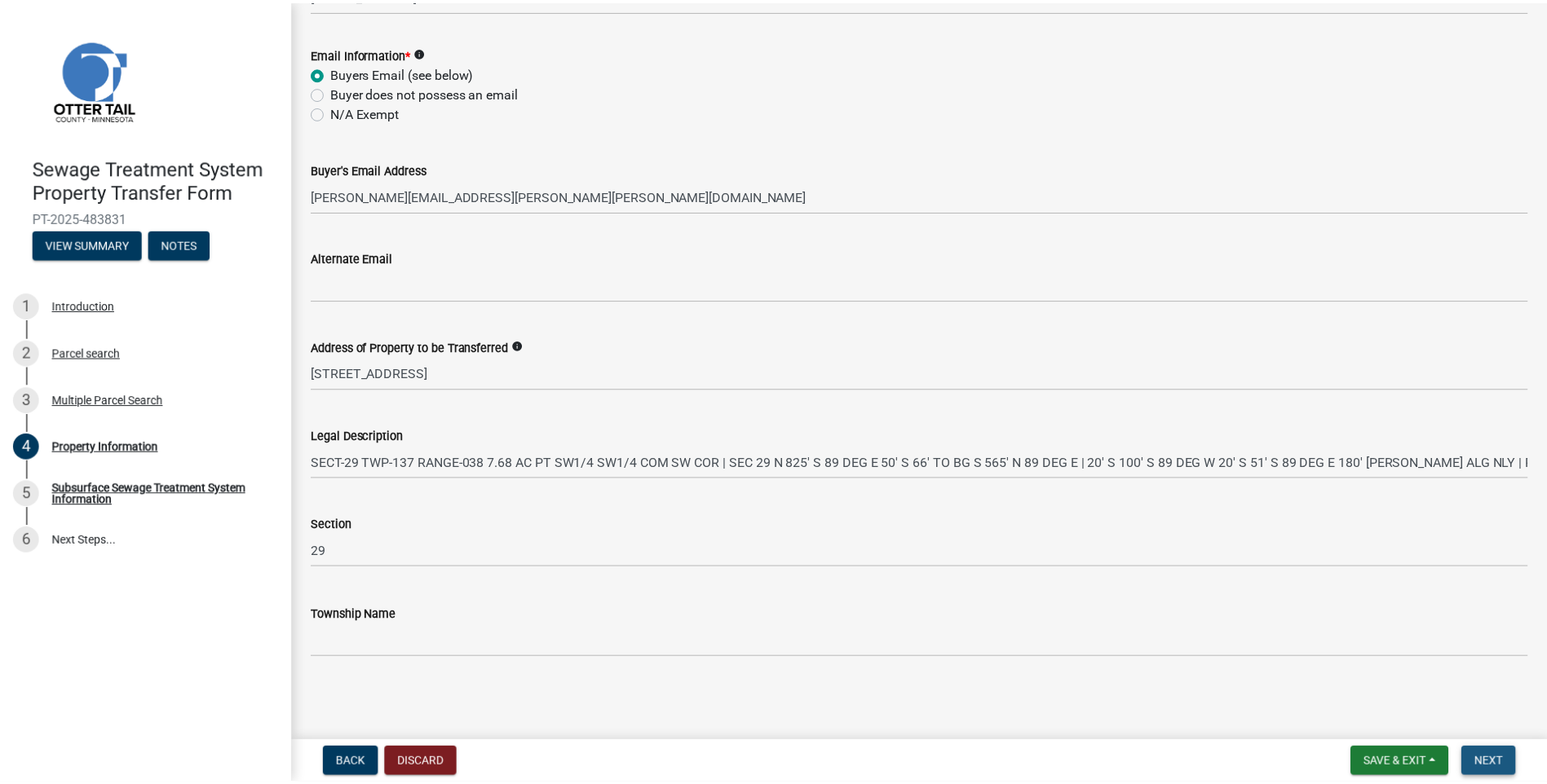
scroll to position [0, 0]
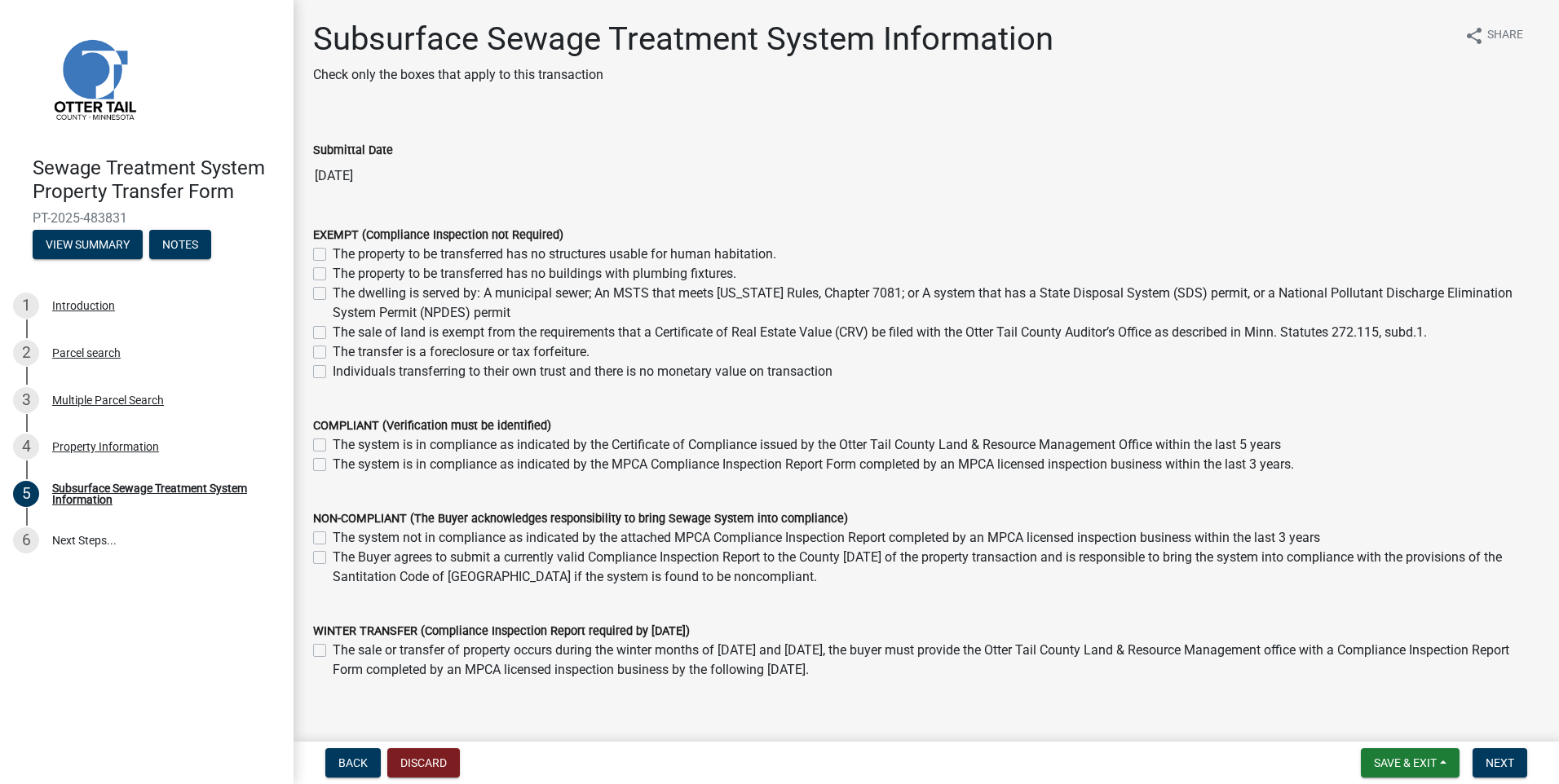
click at [332, 273] on label "The property to be transferred has no buildings with plumbing fixtures." at bounding box center [534, 274] width 403 height 19
click at [332, 273] on input "The property to be transferred has no buildings with plumbing fixtures." at bounding box center [337, 269] width 11 height 11
checkbox input "true"
checkbox input "false"
checkbox input "true"
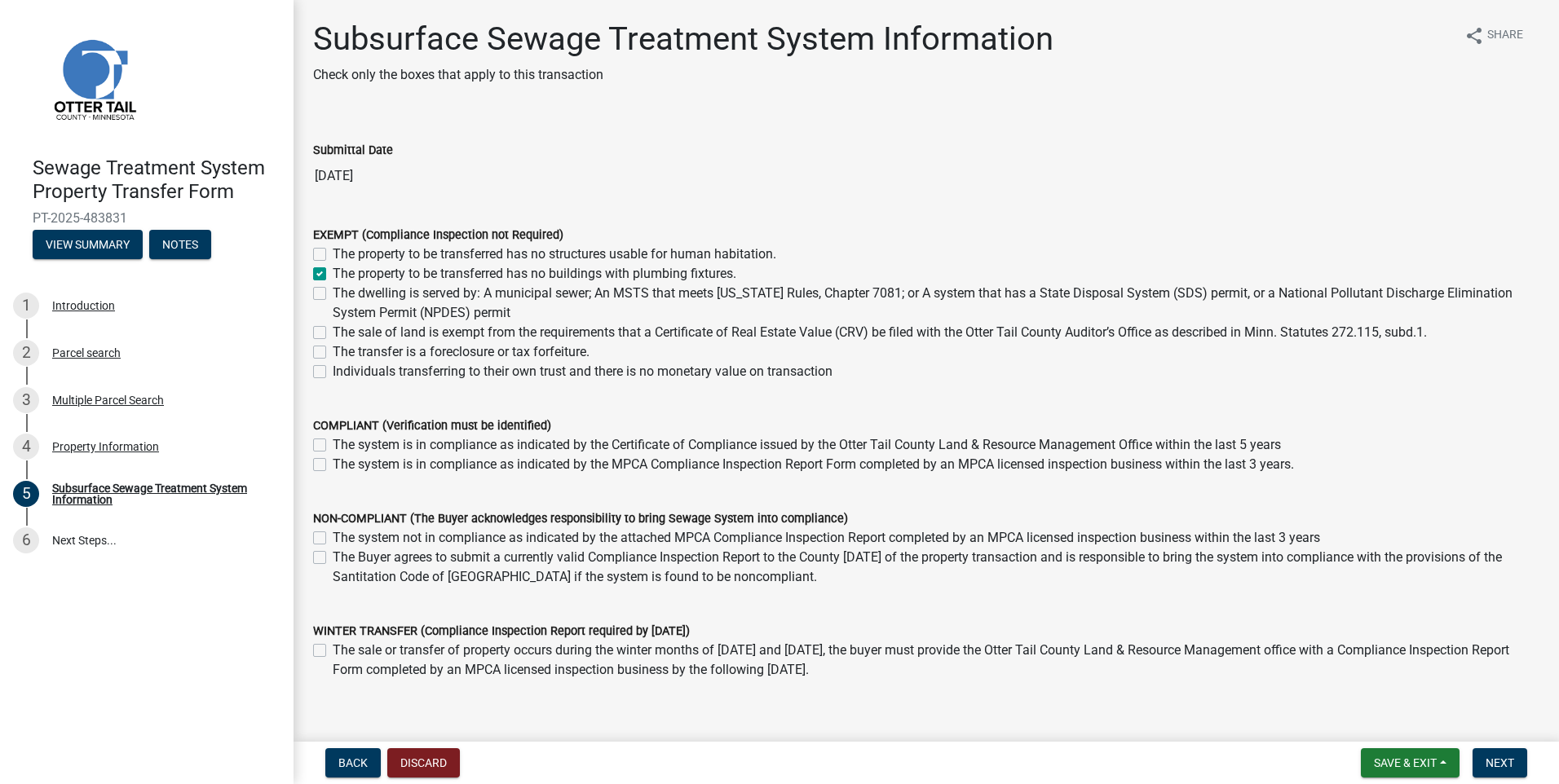
checkbox input "false"
click at [1513, 764] on span "Next" at bounding box center [1500, 763] width 28 height 13
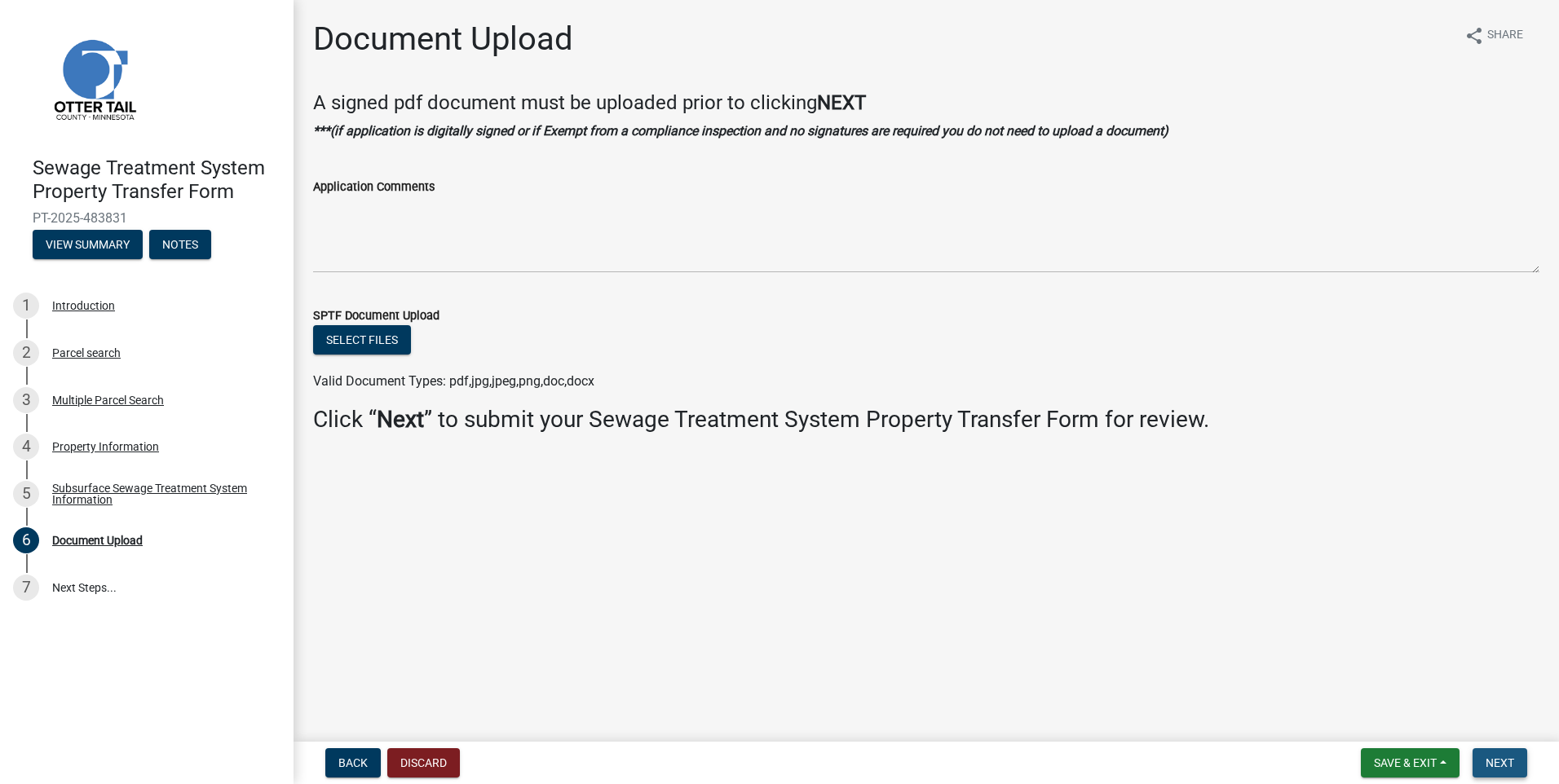
click at [1515, 756] on button "Next" at bounding box center [1501, 763] width 55 height 29
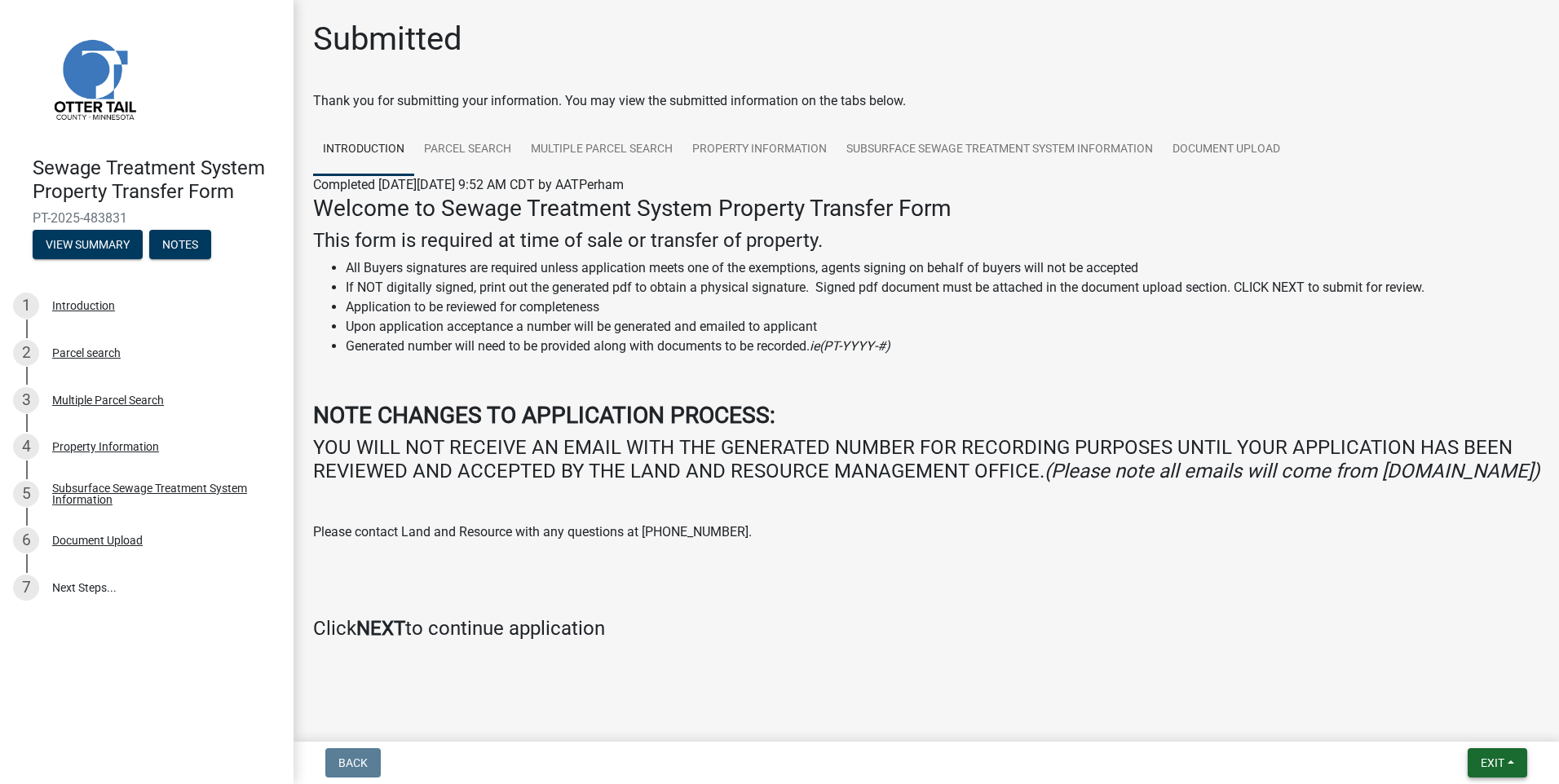
click at [1515, 756] on button "Exit" at bounding box center [1498, 763] width 59 height 29
click at [1465, 729] on button "Save & Exit" at bounding box center [1463, 721] width 131 height 39
